Goal: Information Seeking & Learning: Check status

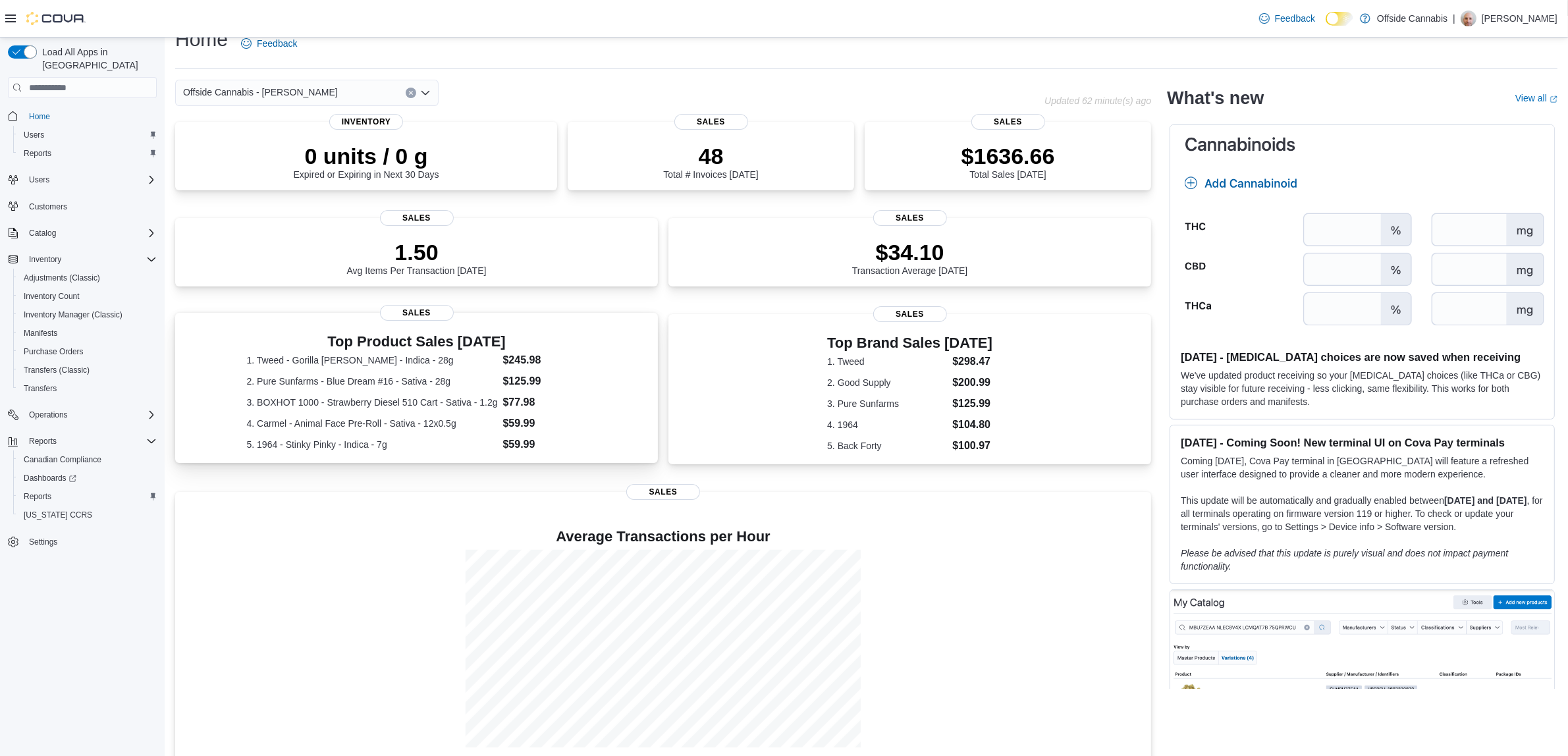
scroll to position [34, 0]
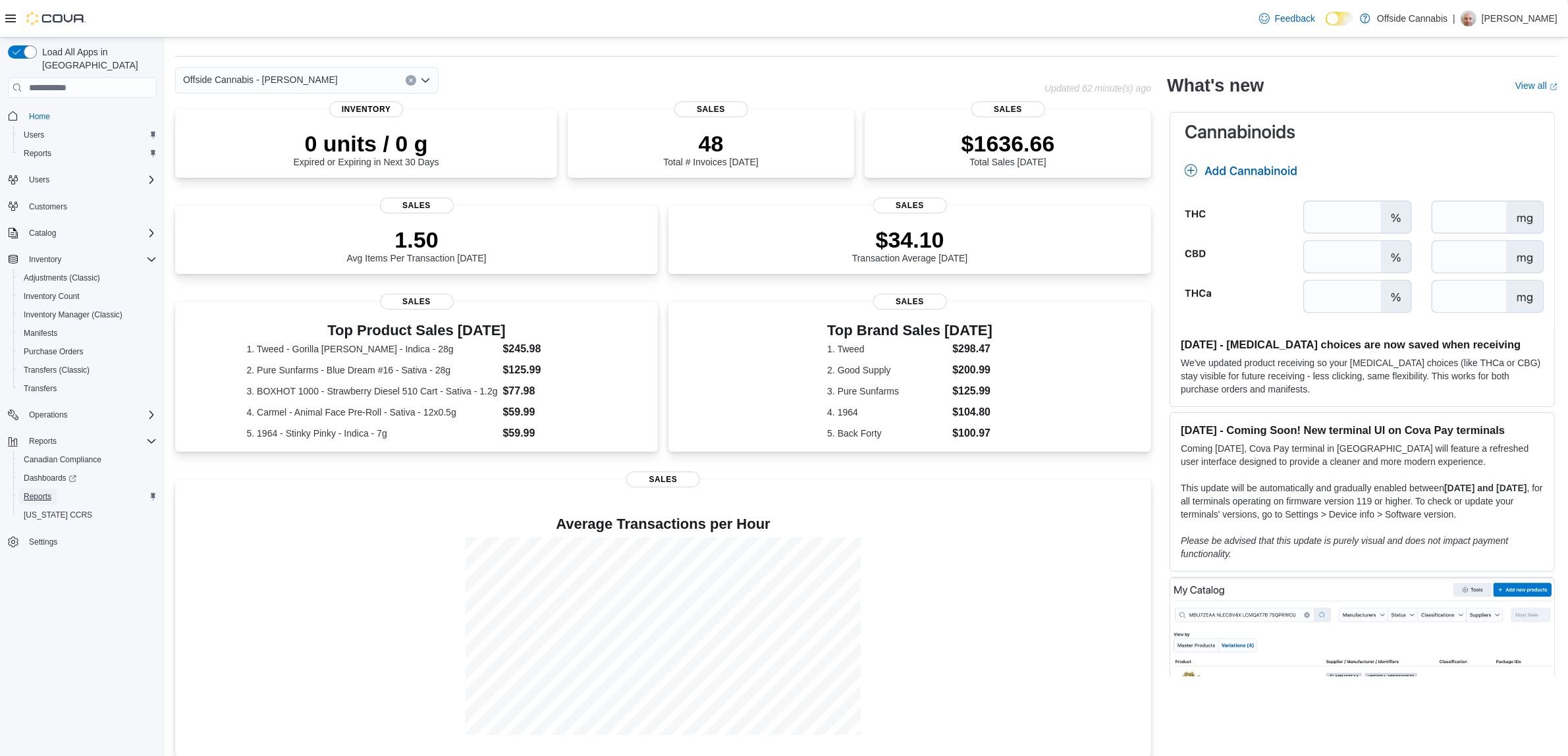
click at [44, 491] on span "Reports" at bounding box center [37, 496] width 27 height 10
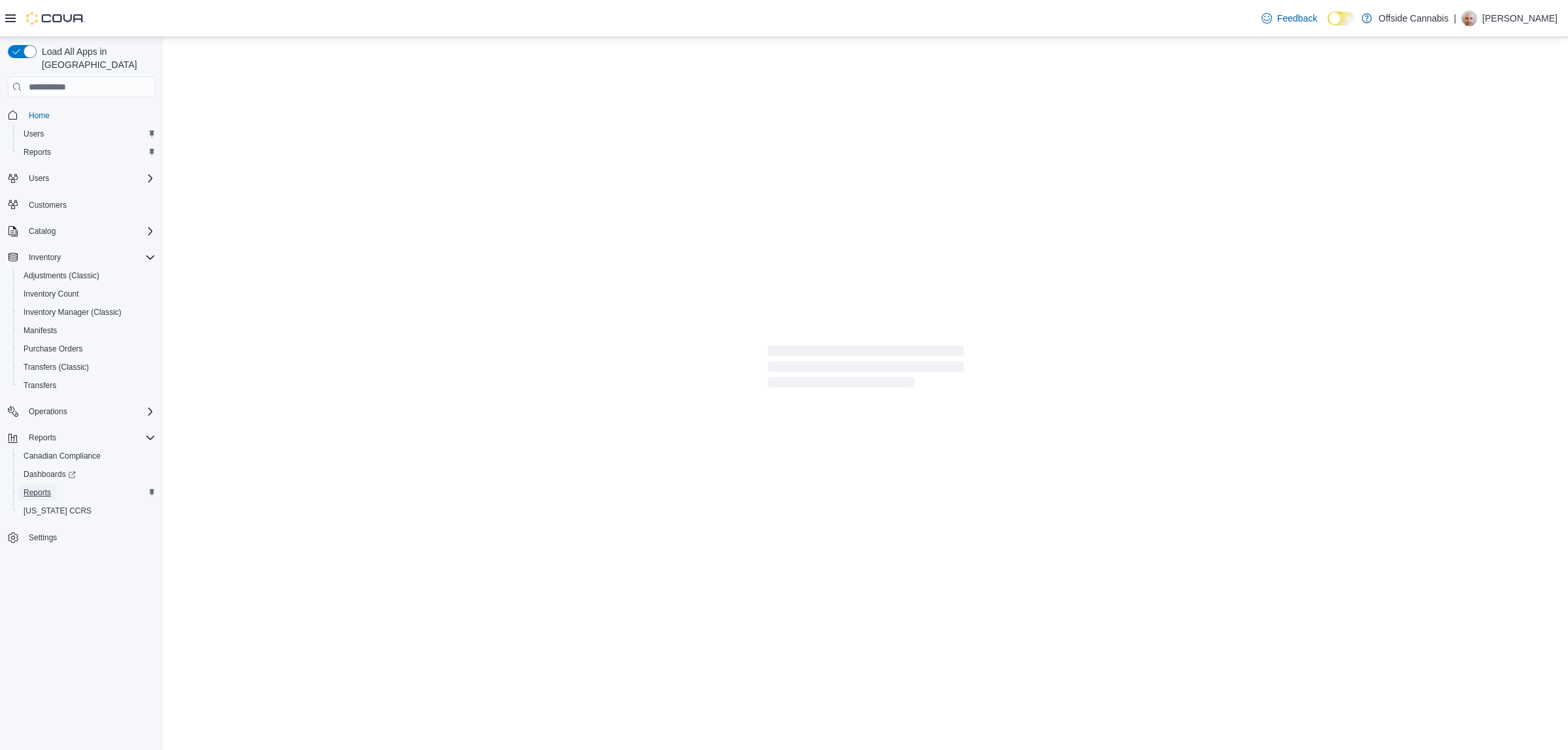
click at [50, 487] on span "Reports" at bounding box center [37, 492] width 27 height 10
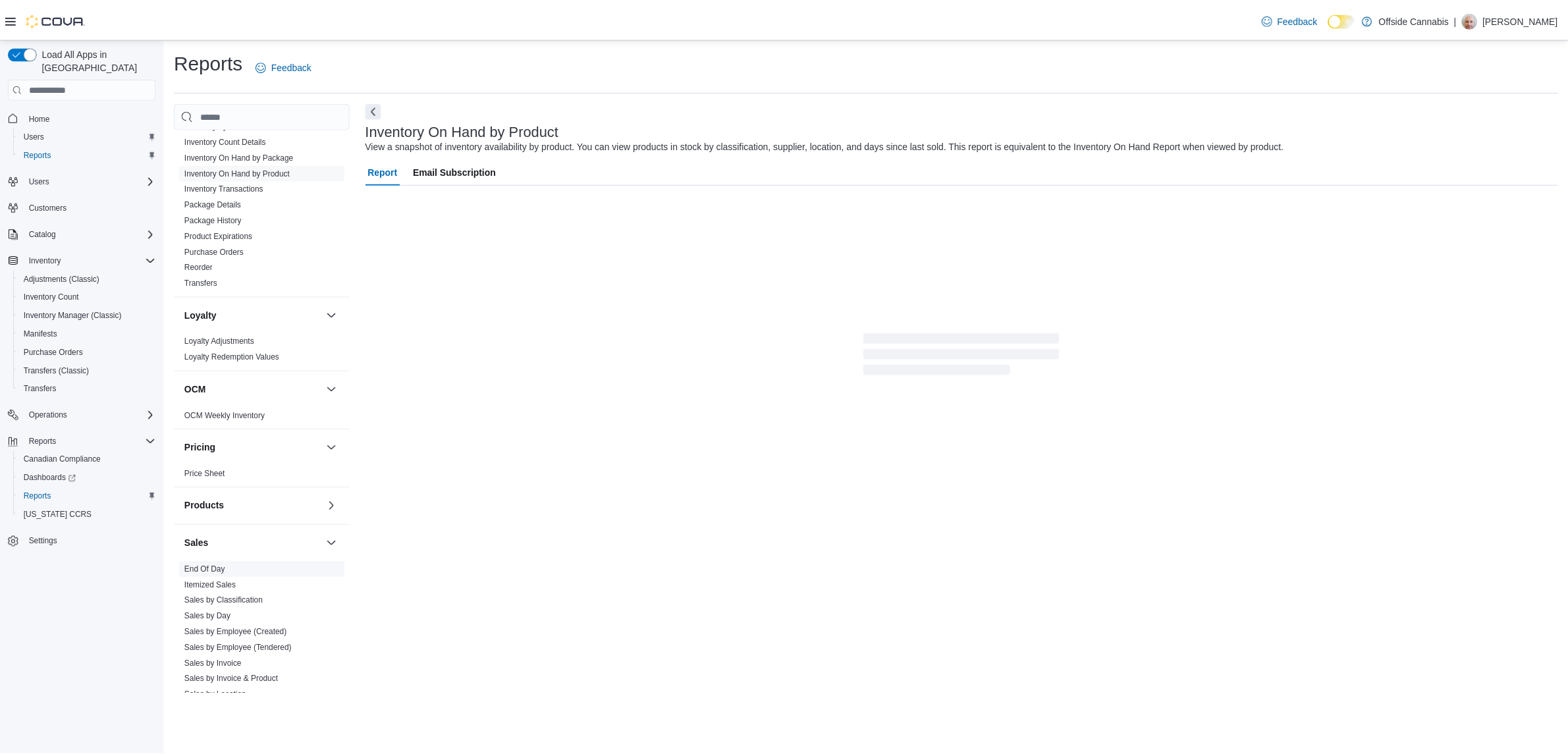
scroll to position [411, 0]
click at [205, 570] on link "End Of Day" at bounding box center [206, 567] width 41 height 9
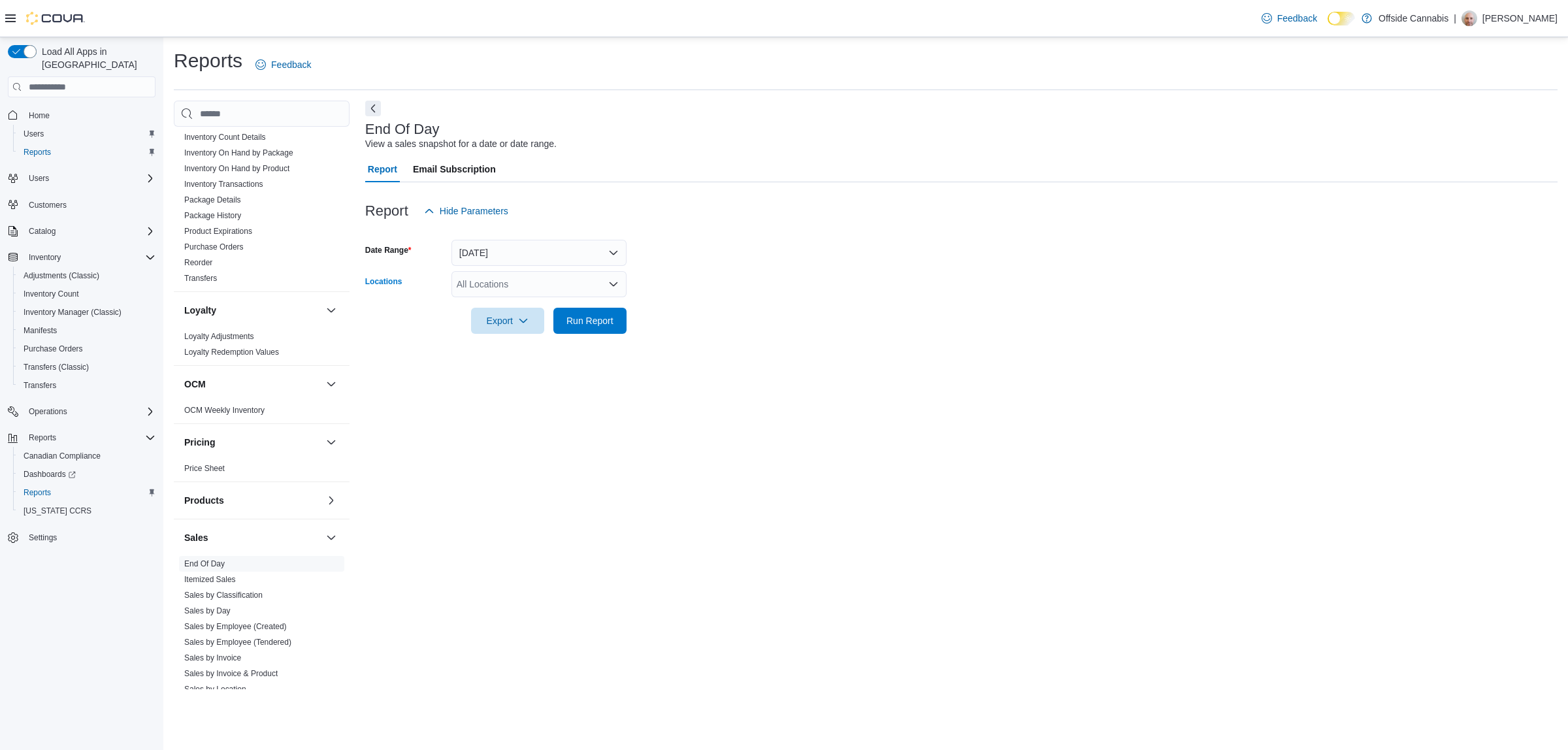
click at [524, 289] on div "All Locations" at bounding box center [539, 284] width 175 height 26
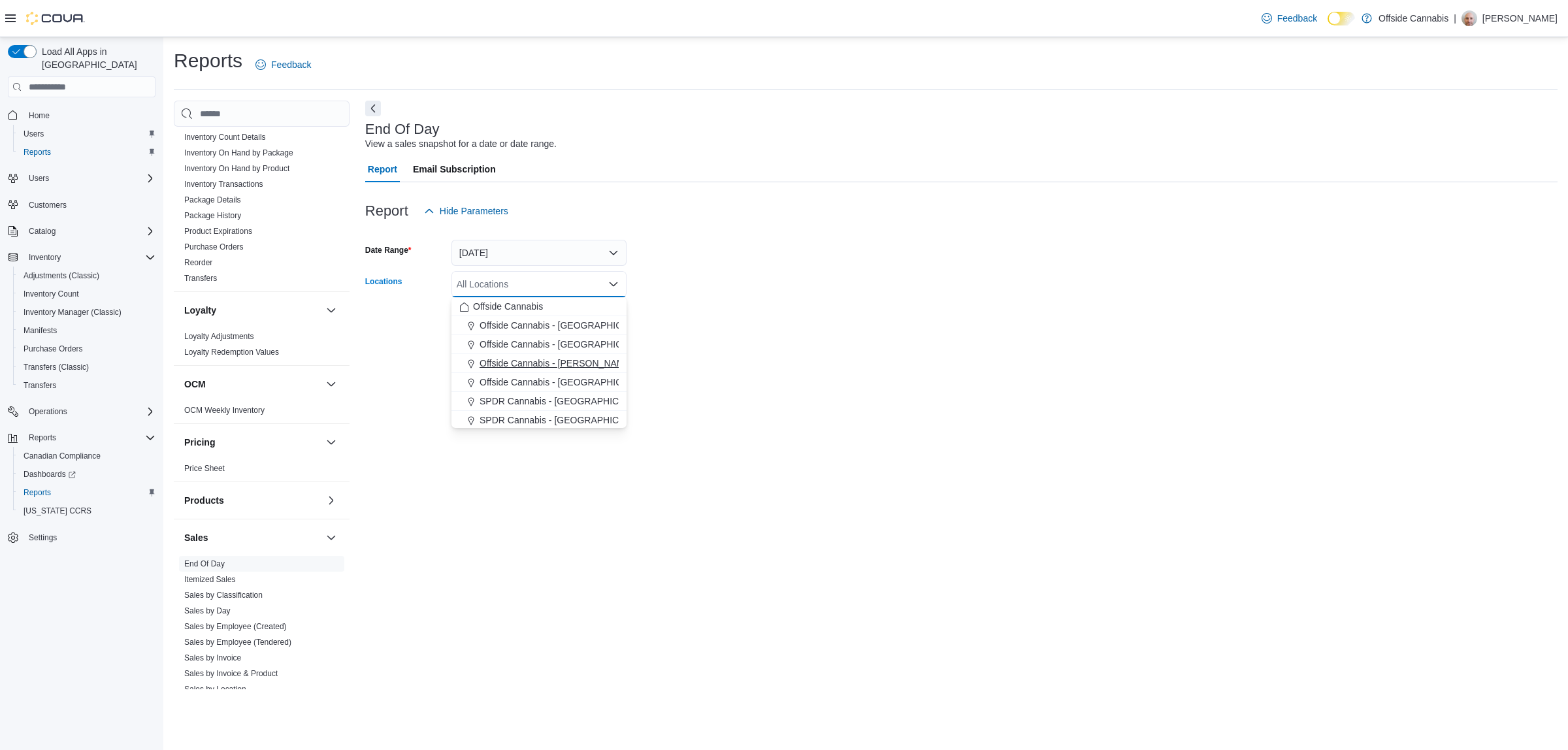
click at [595, 360] on div "Offside Cannabis - [PERSON_NAME]" at bounding box center [539, 363] width 159 height 13
click at [637, 347] on div at bounding box center [961, 342] width 1192 height 16
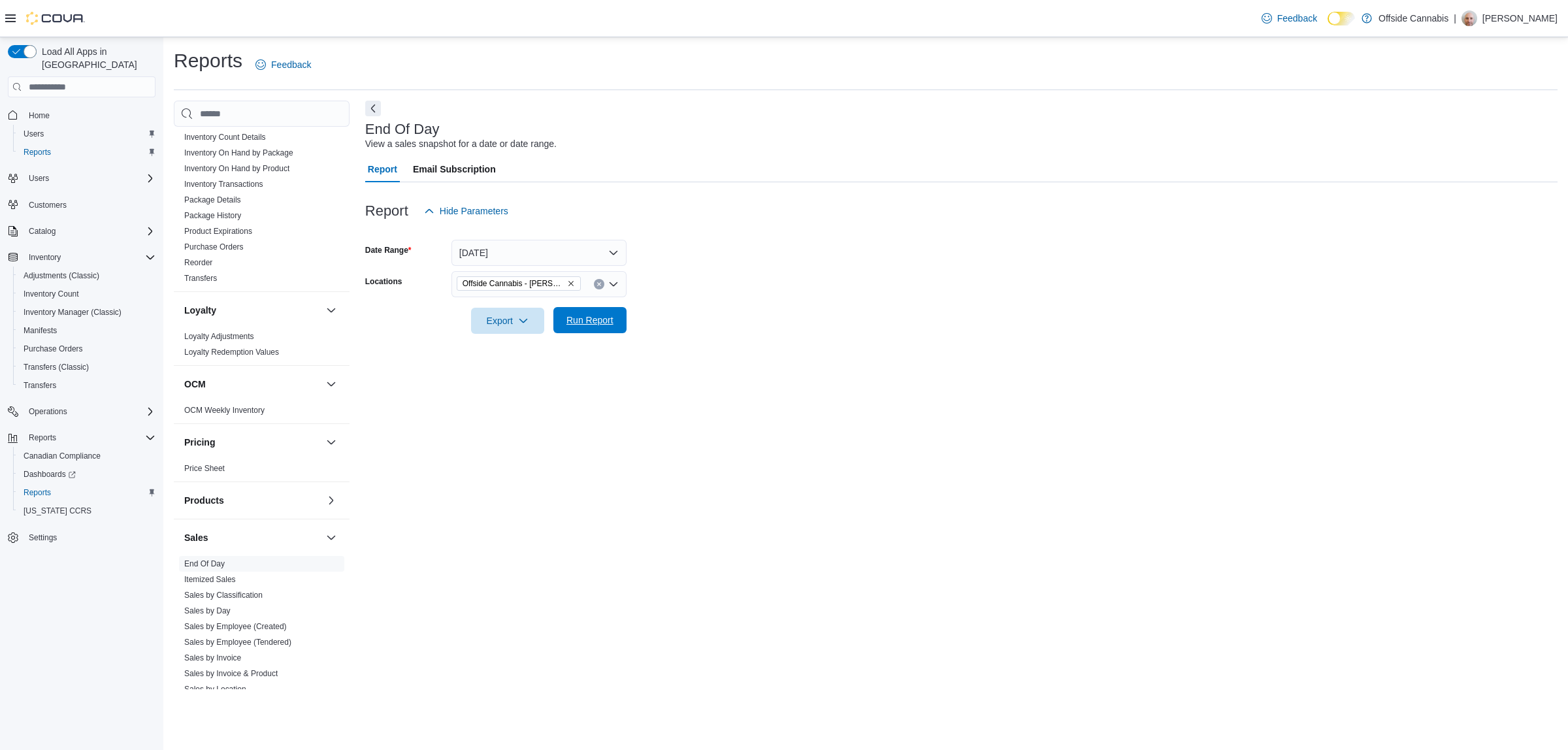
click at [600, 331] on span "Run Report" at bounding box center [590, 319] width 58 height 26
